Goal: Navigation & Orientation: Find specific page/section

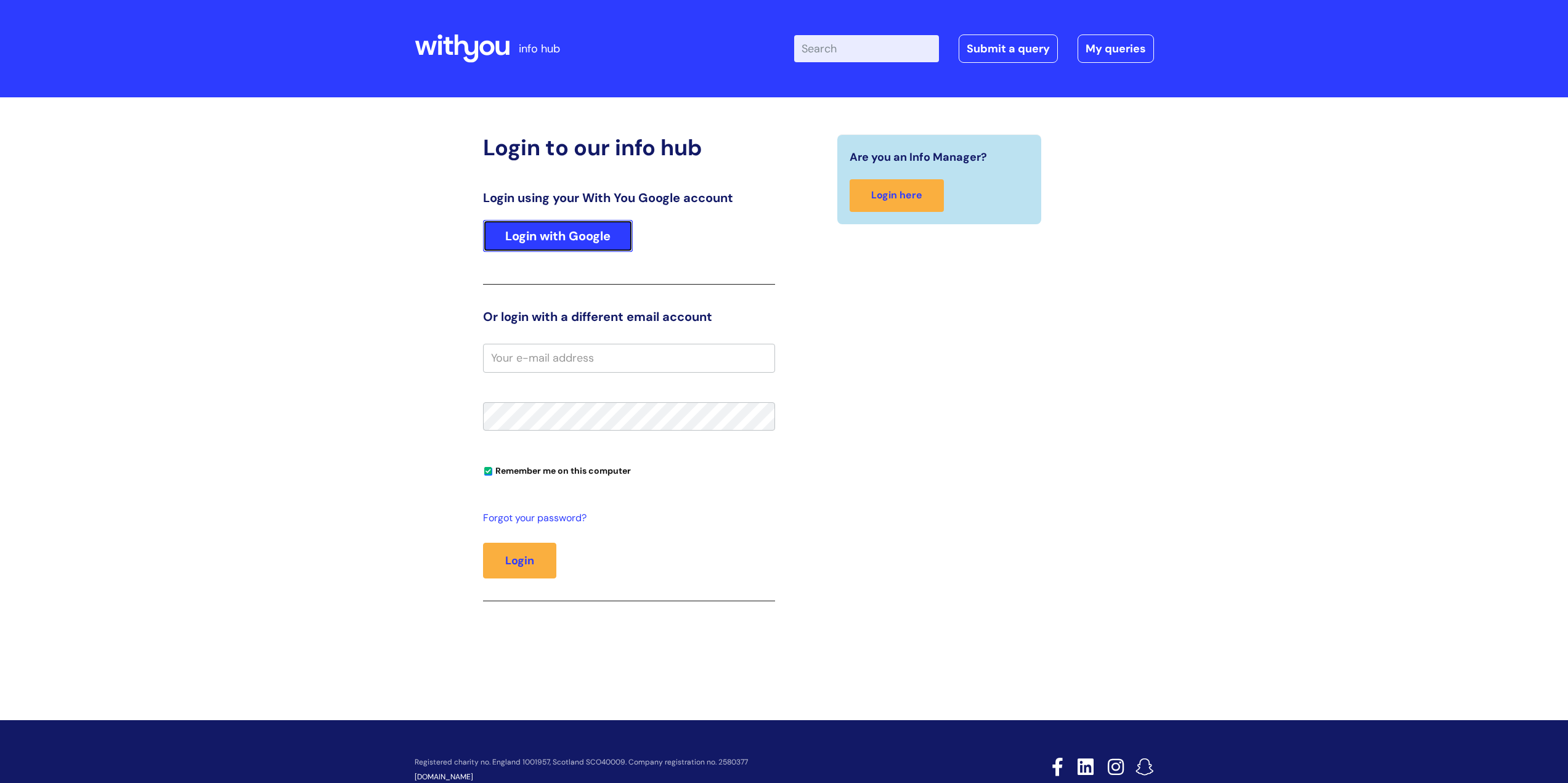
click at [585, 235] on link "Login with Google" at bounding box center [557, 236] width 149 height 32
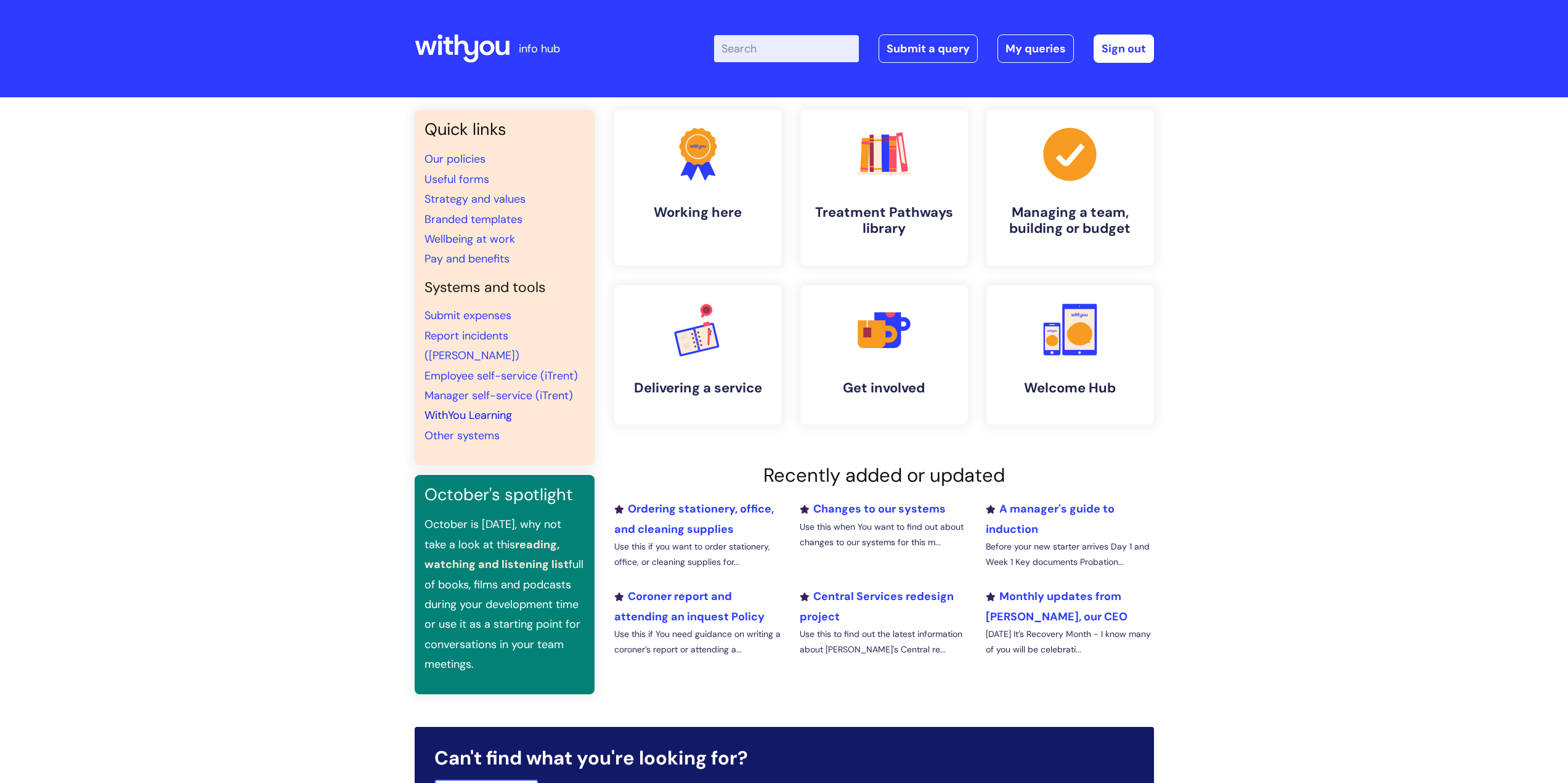
click at [468, 408] on link "WithYou Learning" at bounding box center [468, 415] width 88 height 15
click at [492, 408] on link "WithYou Learning" at bounding box center [468, 415] width 88 height 15
